Goal: Find specific page/section: Find specific page/section

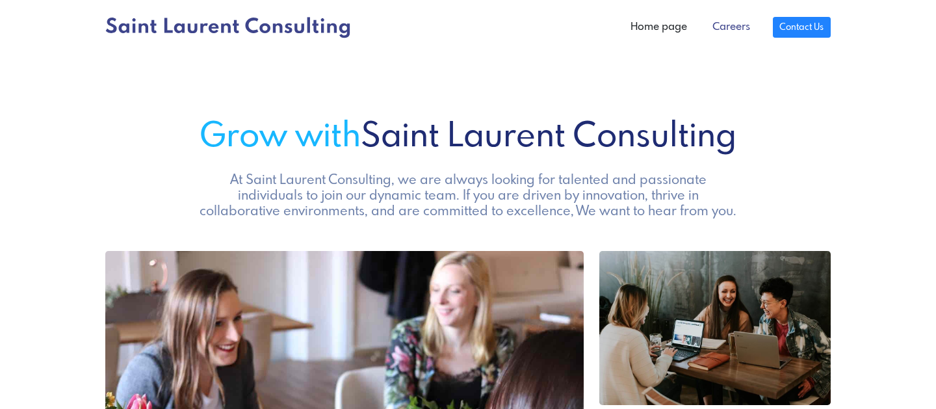
click at [728, 25] on link "Careers" at bounding box center [731, 27] width 62 height 26
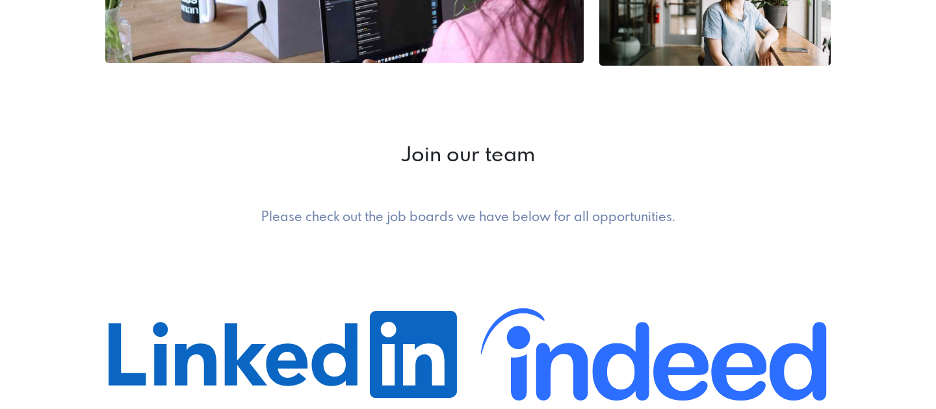
scroll to position [642, 0]
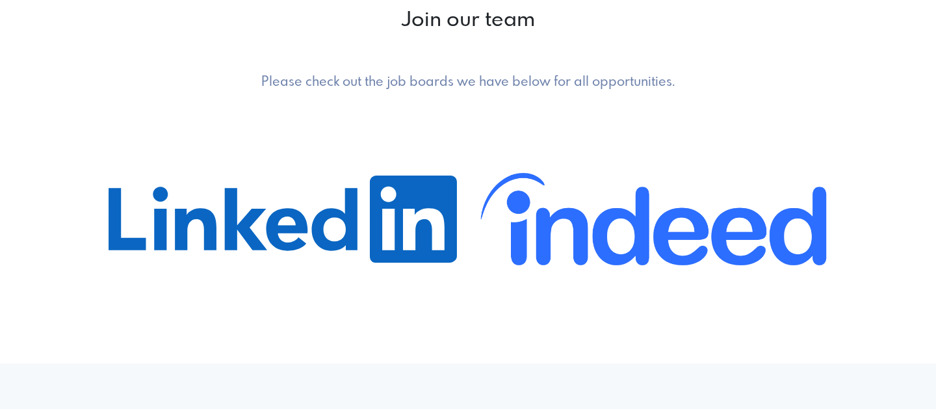
drag, startPoint x: 274, startPoint y: 79, endPoint x: 672, endPoint y: 85, distance: 398.0
click at [672, 85] on h5 "Please check out the job boards we have below for all opportunities." at bounding box center [468, 83] width 544 height 16
click at [586, 84] on h5 "Please check out the job boards we have below for all opportunities." at bounding box center [468, 83] width 544 height 16
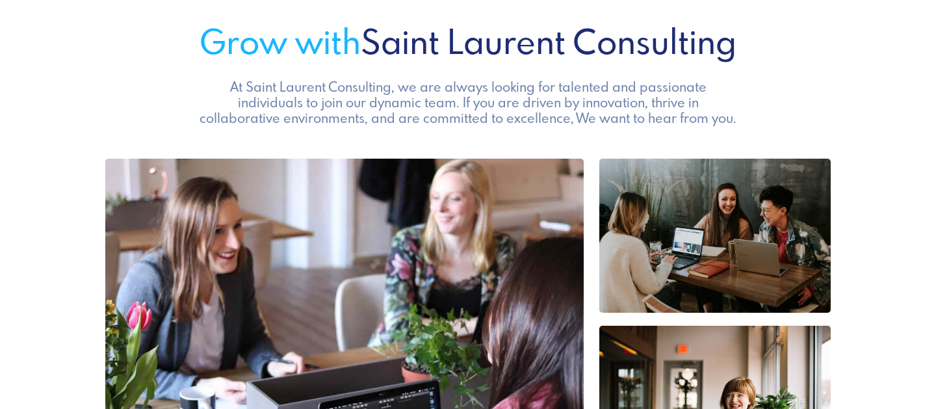
scroll to position [0, 0]
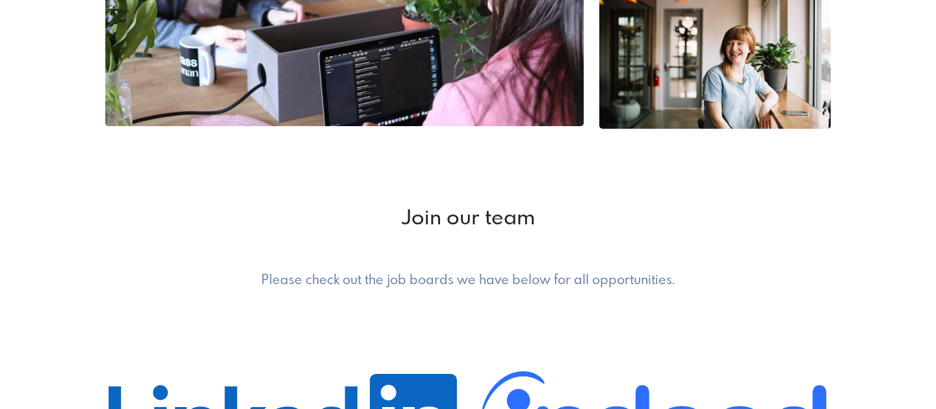
scroll to position [520, 0]
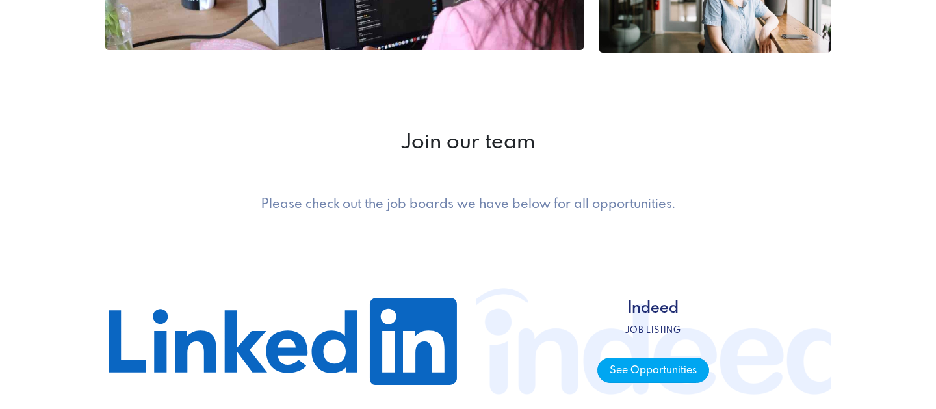
click at [641, 371] on span "See Opportunities" at bounding box center [653, 370] width 111 height 25
